Goal: Navigation & Orientation: Find specific page/section

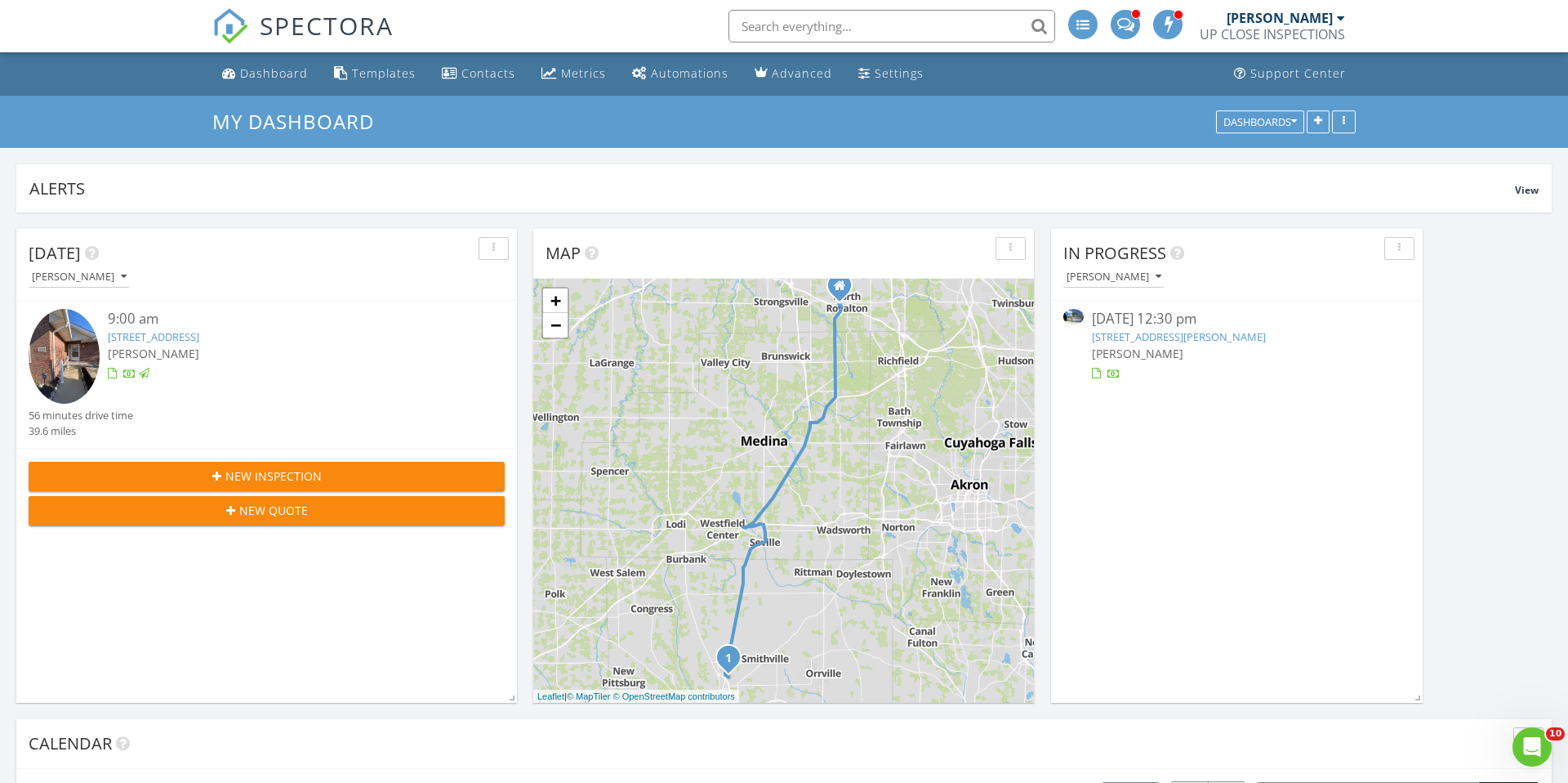
click at [167, 328] on div "9:00 am" at bounding box center [287, 319] width 357 height 20
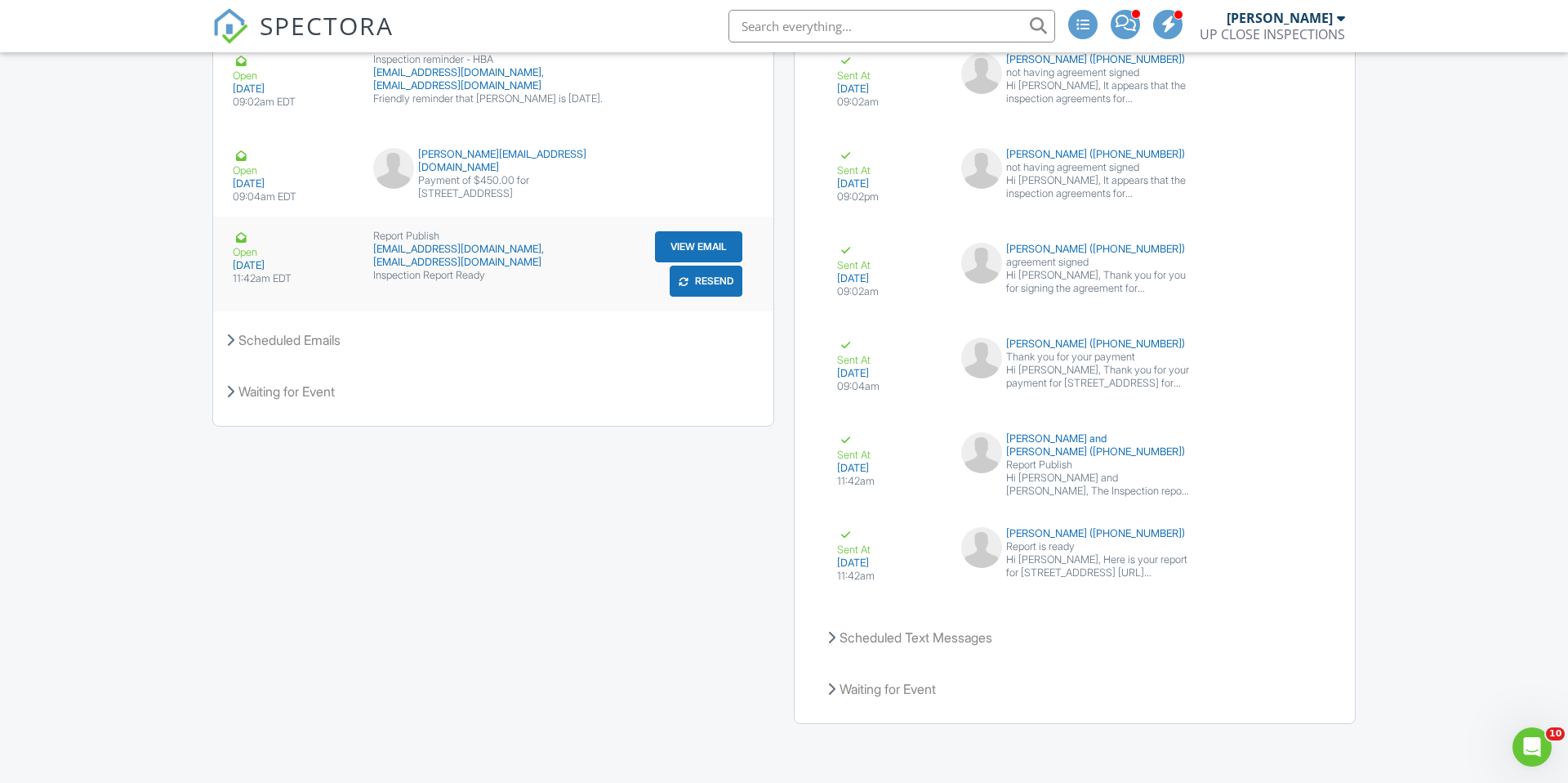
click at [665, 250] on button "View Email" at bounding box center [698, 247] width 87 height 31
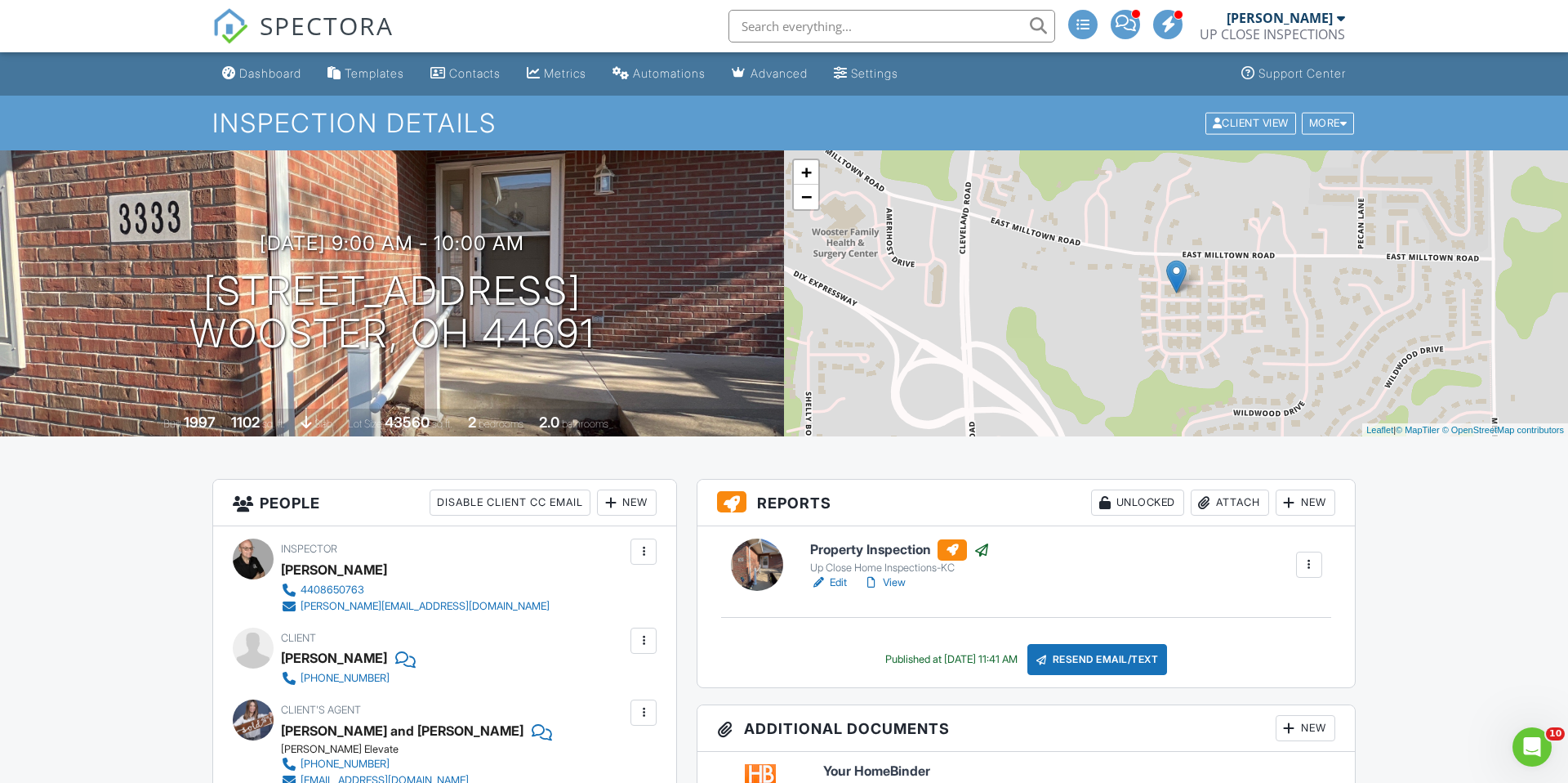
click at [569, 67] on div "Metrics" at bounding box center [565, 73] width 43 height 14
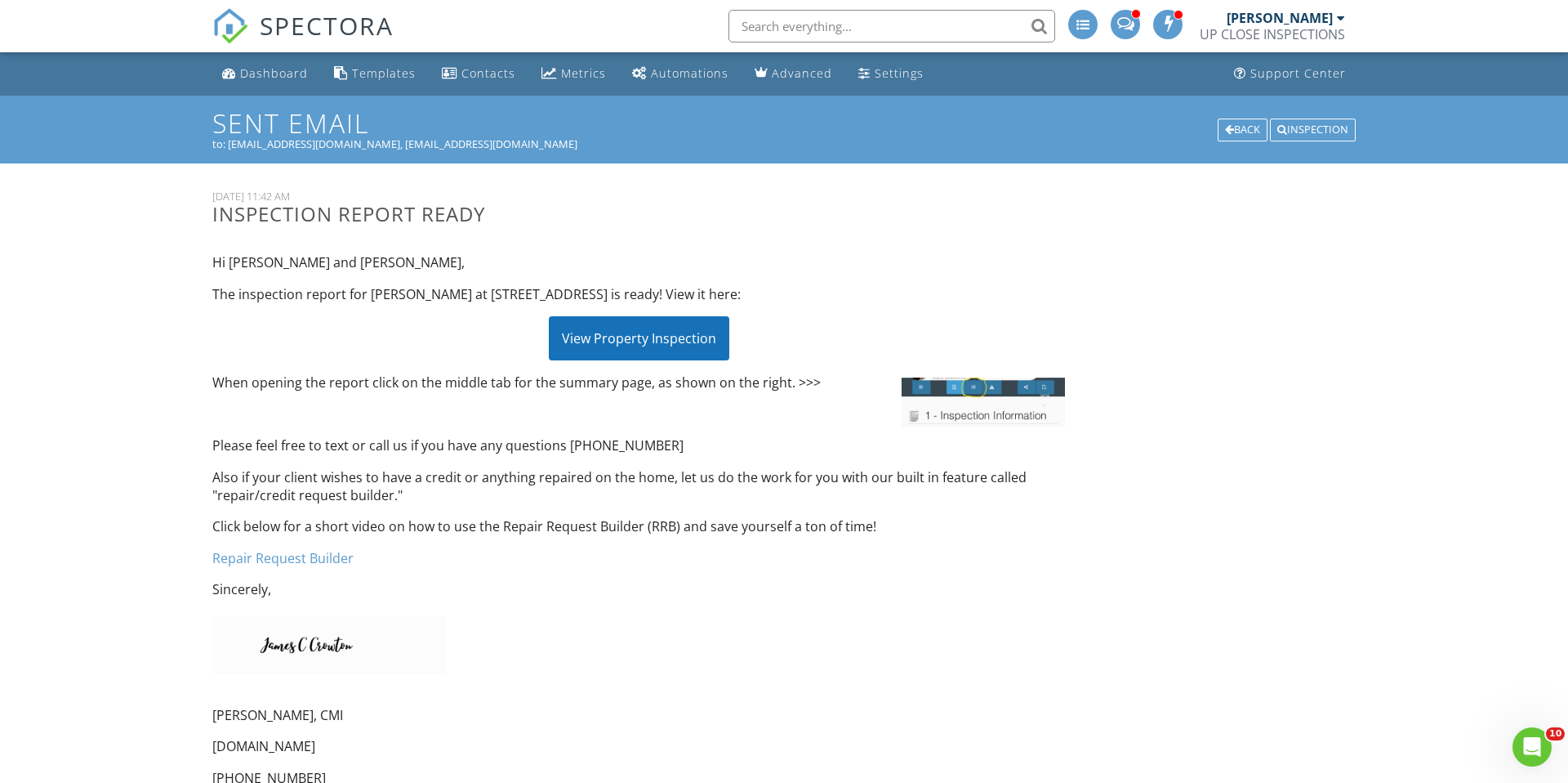
click at [639, 327] on div "View Property Inspection" at bounding box center [638, 339] width 180 height 44
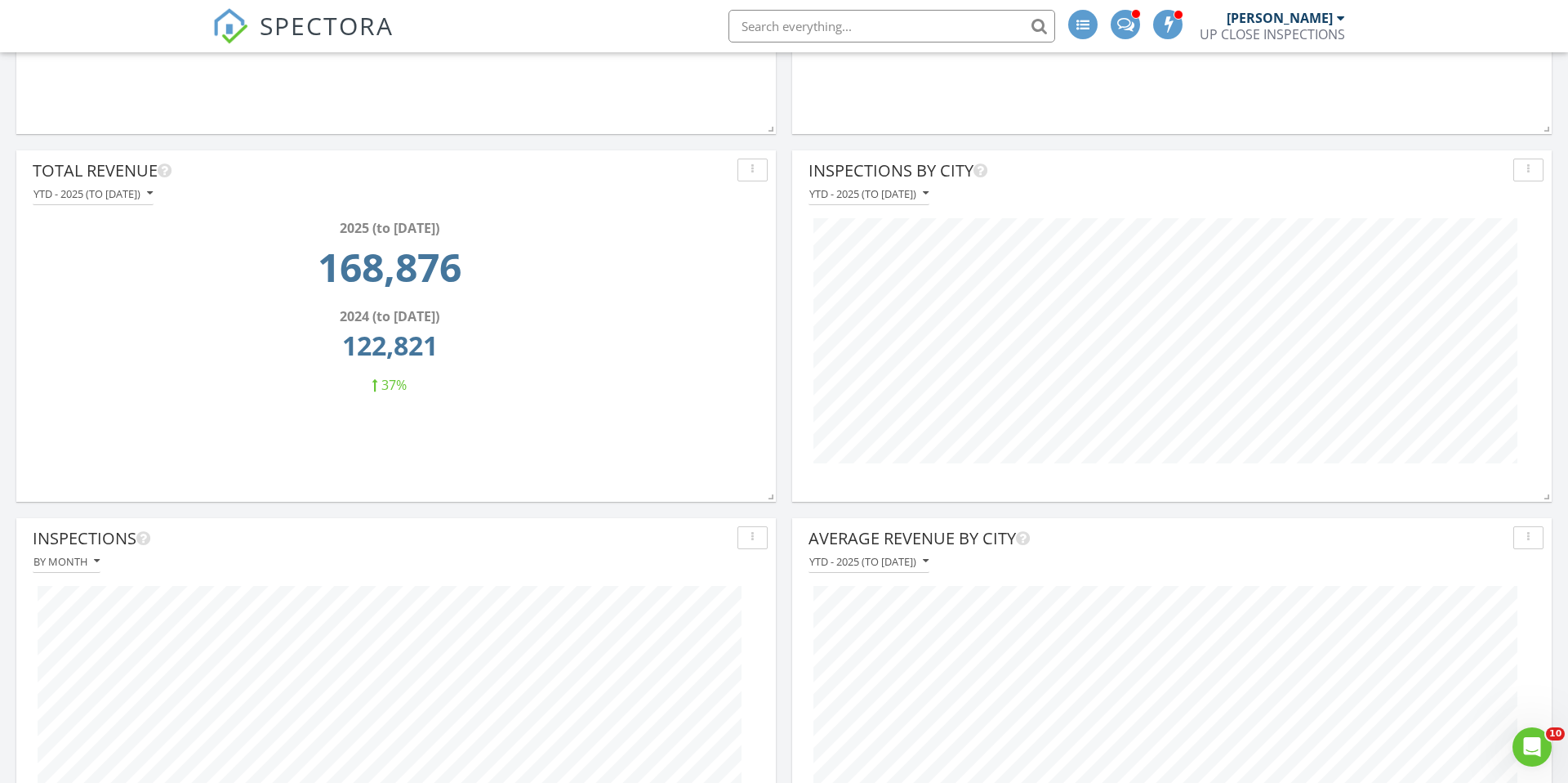
scroll to position [447, 0]
